Goal: Navigation & Orientation: Find specific page/section

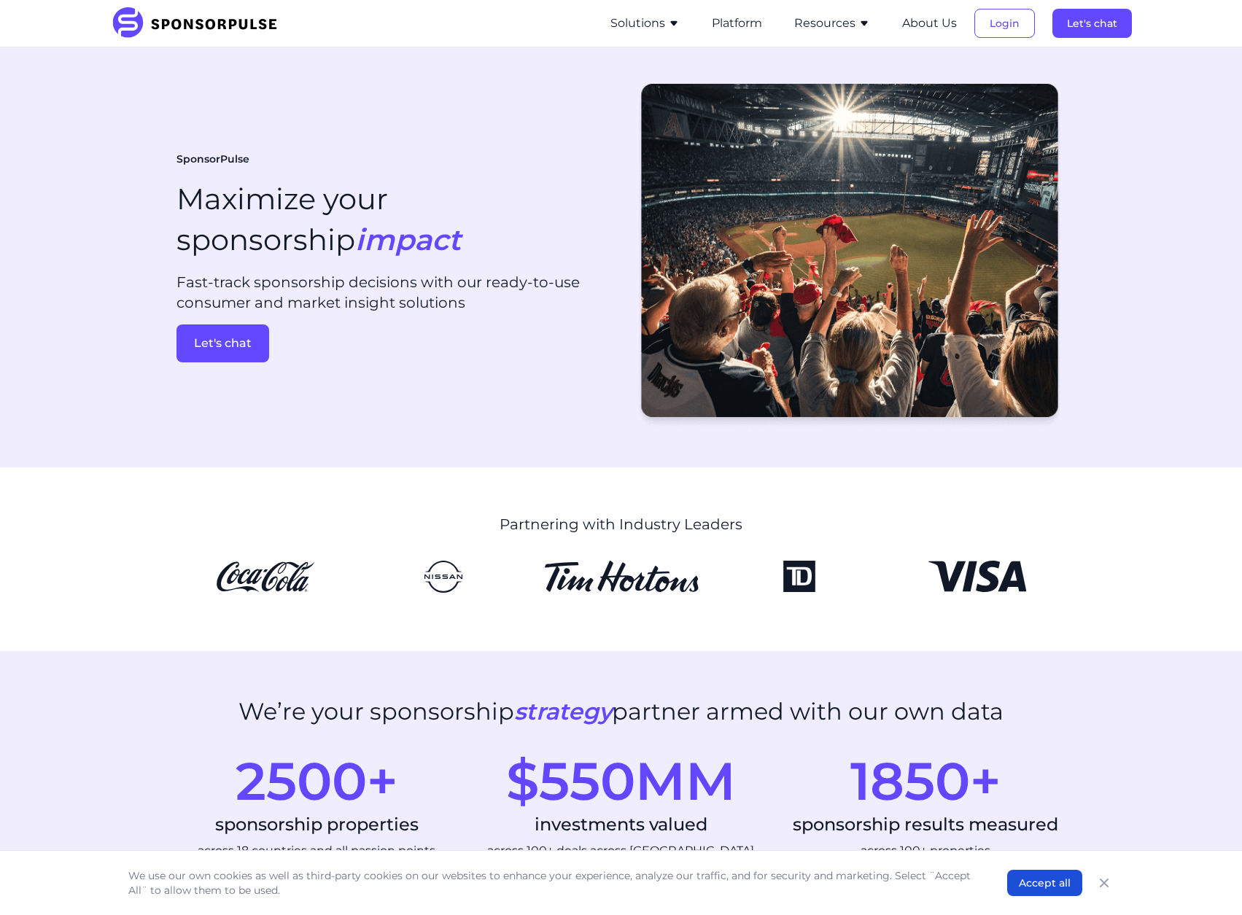
click at [834, 23] on button "Resources" at bounding box center [832, 24] width 76 height 18
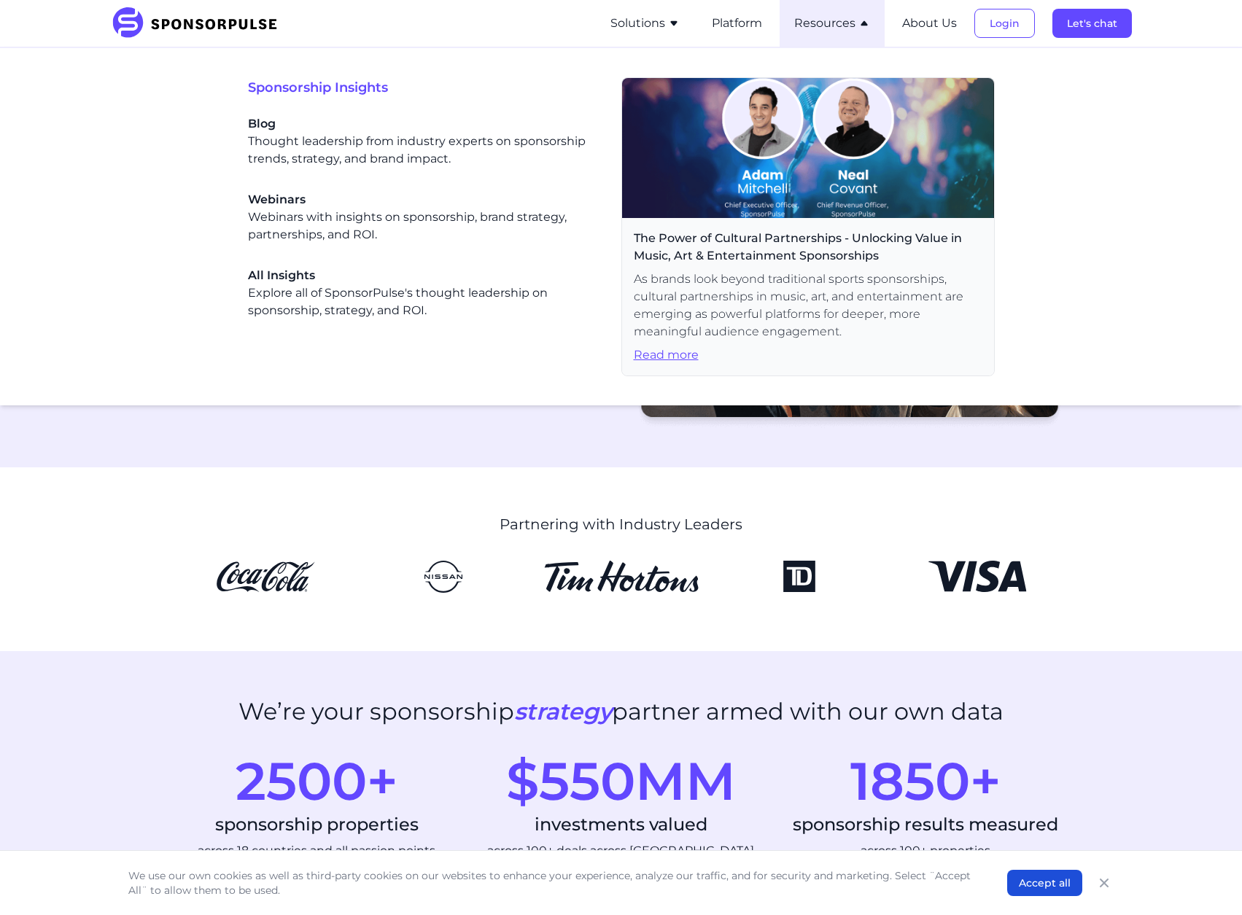
click at [665, 26] on button "Solutions" at bounding box center [645, 24] width 69 height 18
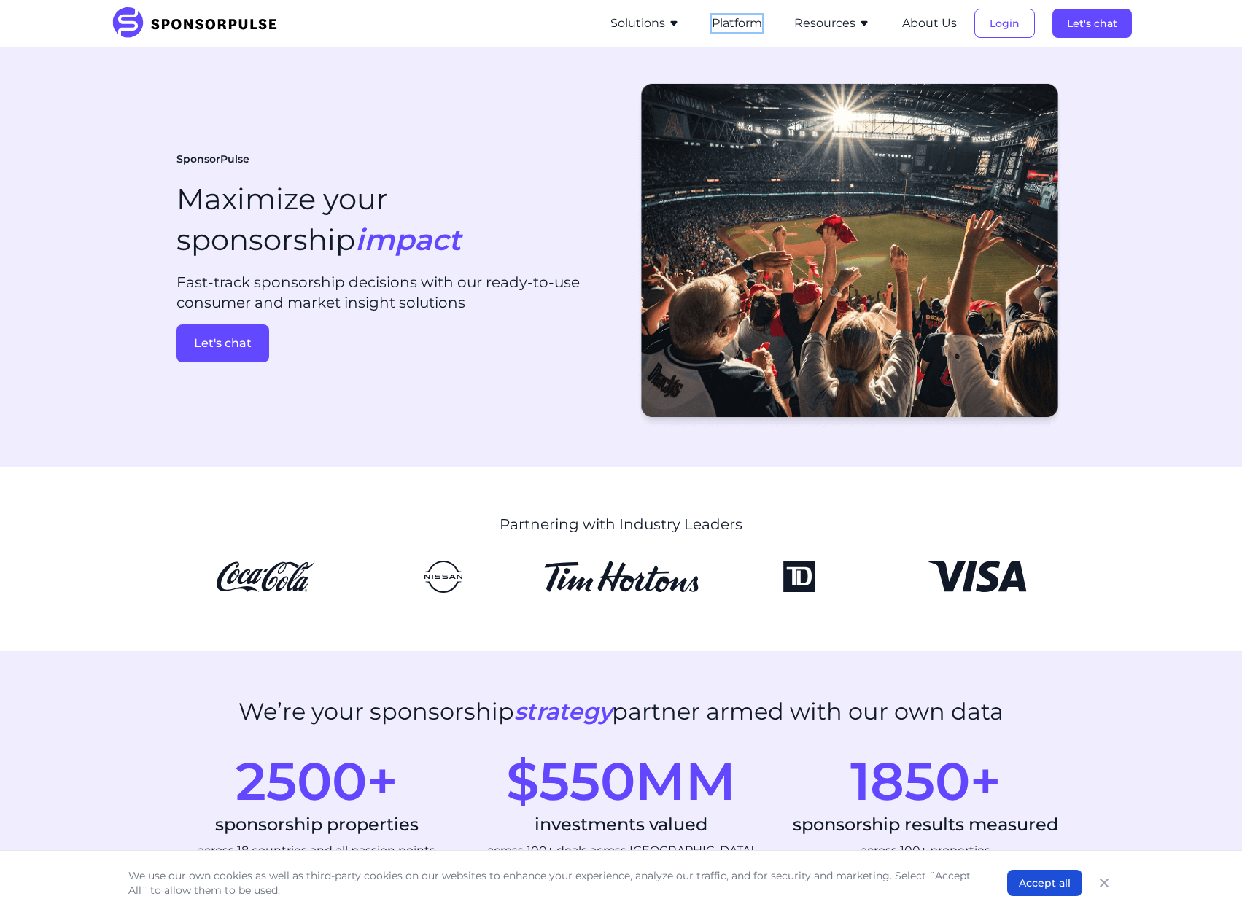
click at [757, 25] on button "Platform" at bounding box center [737, 24] width 50 height 18
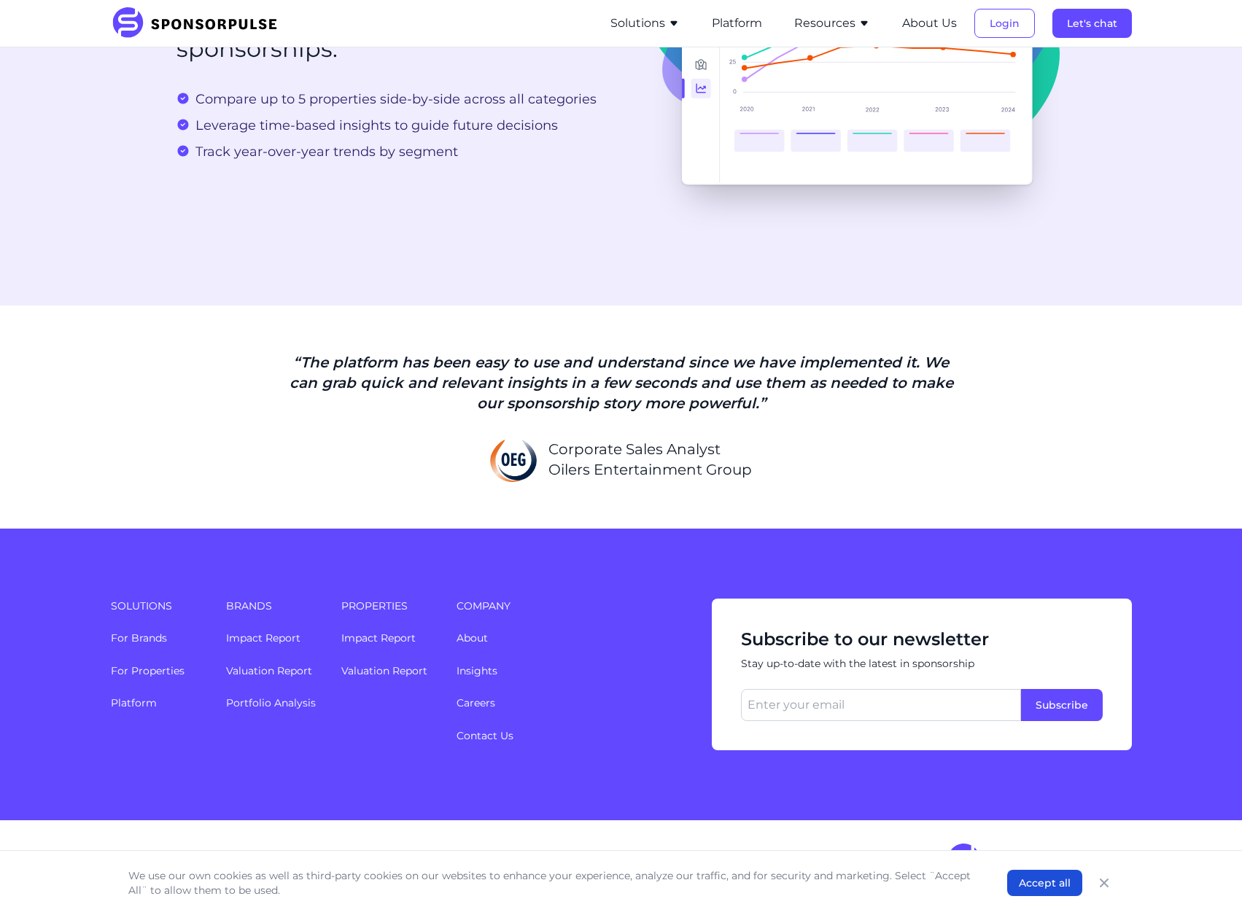
scroll to position [3303, 0]
click at [478, 704] on link "Careers" at bounding box center [476, 703] width 39 height 13
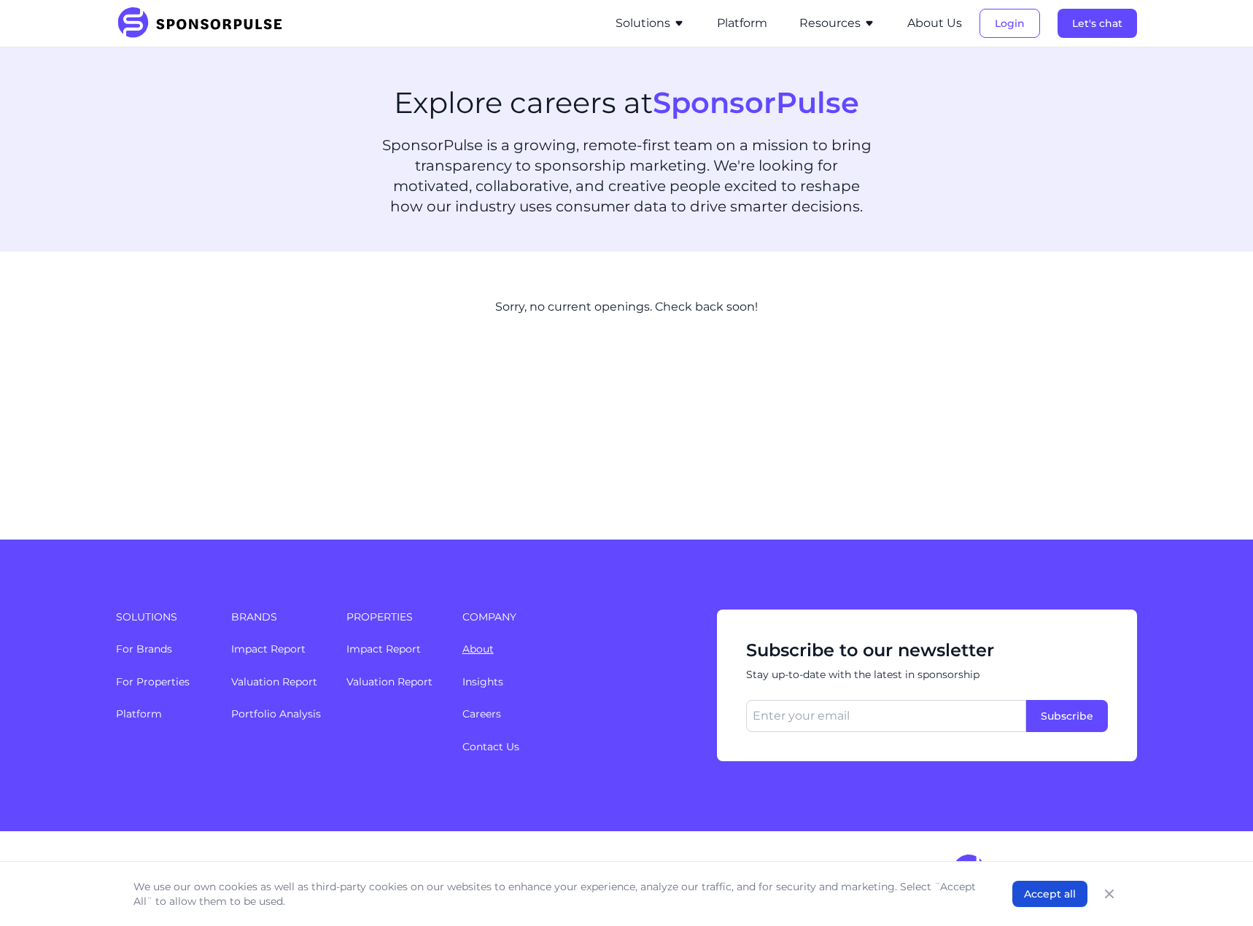
click at [483, 650] on link "About" at bounding box center [477, 649] width 31 height 13
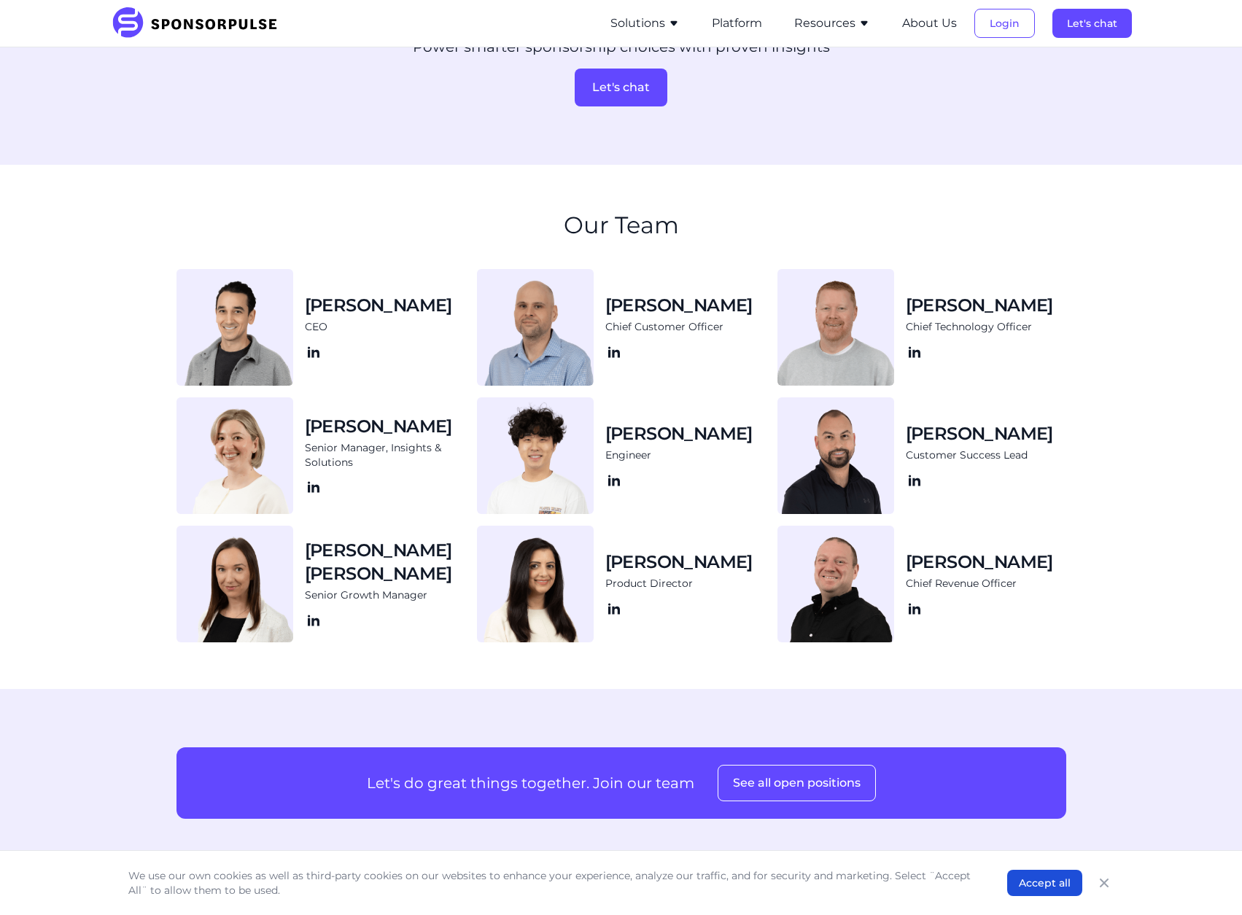
scroll to position [1312, 0]
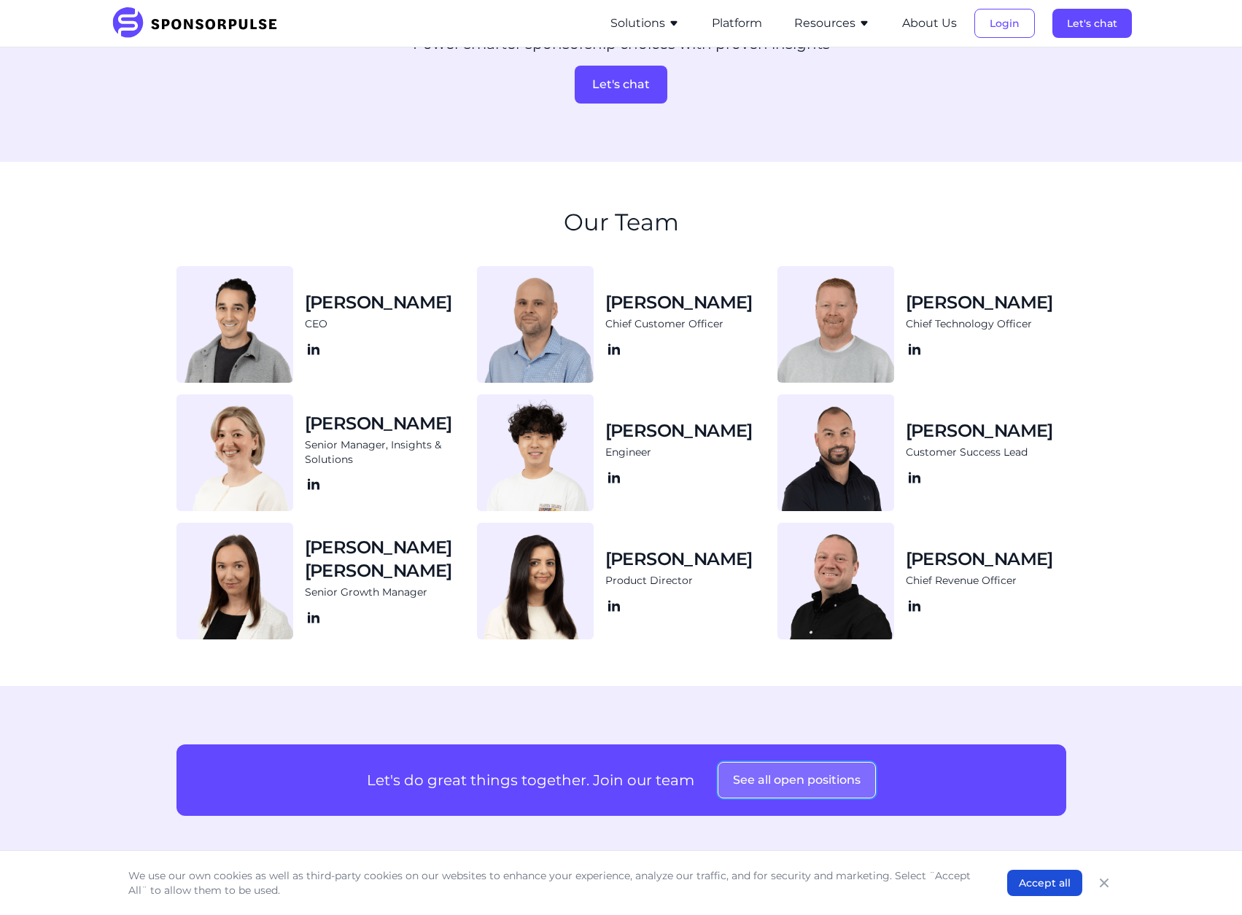
click at [816, 775] on button "See all open positions" at bounding box center [797, 780] width 158 height 36
